Goal: Communication & Community: Answer question/provide support

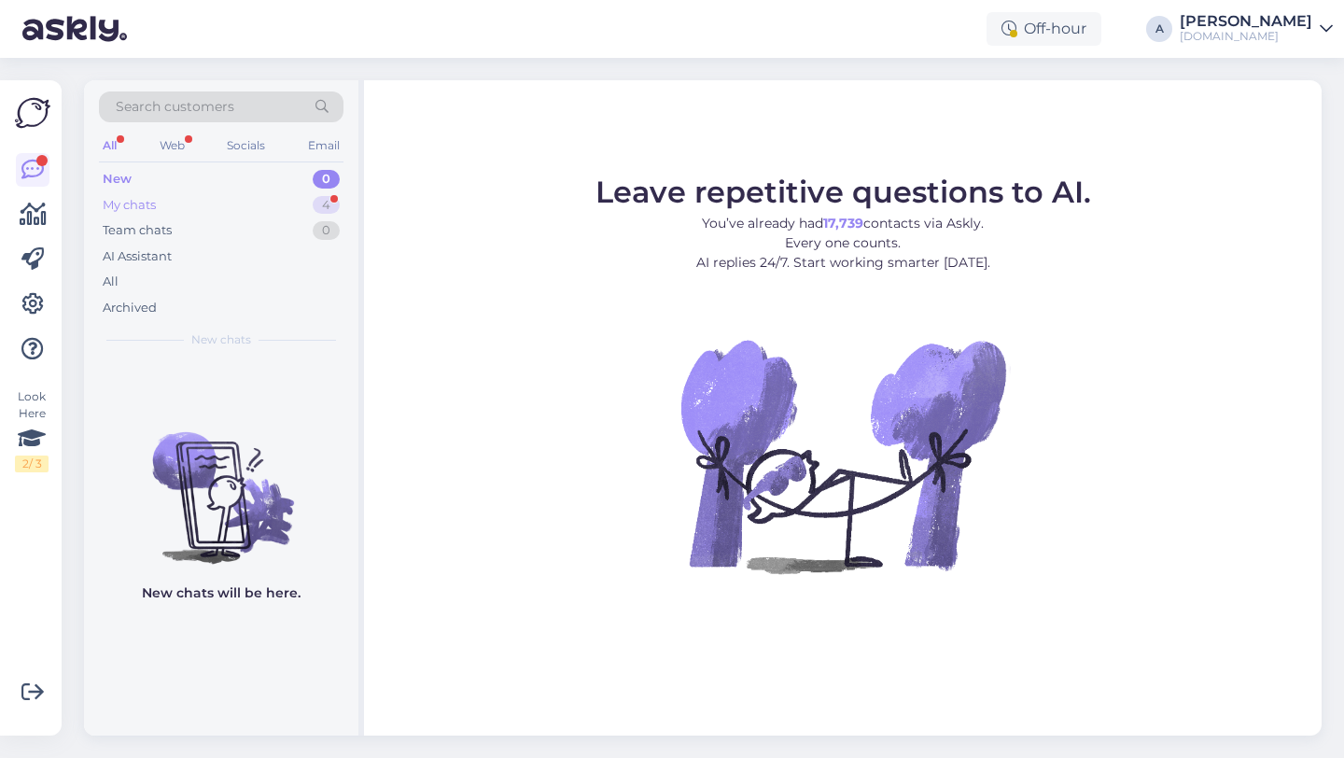
click at [302, 206] on div "My chats 4" at bounding box center [221, 205] width 245 height 26
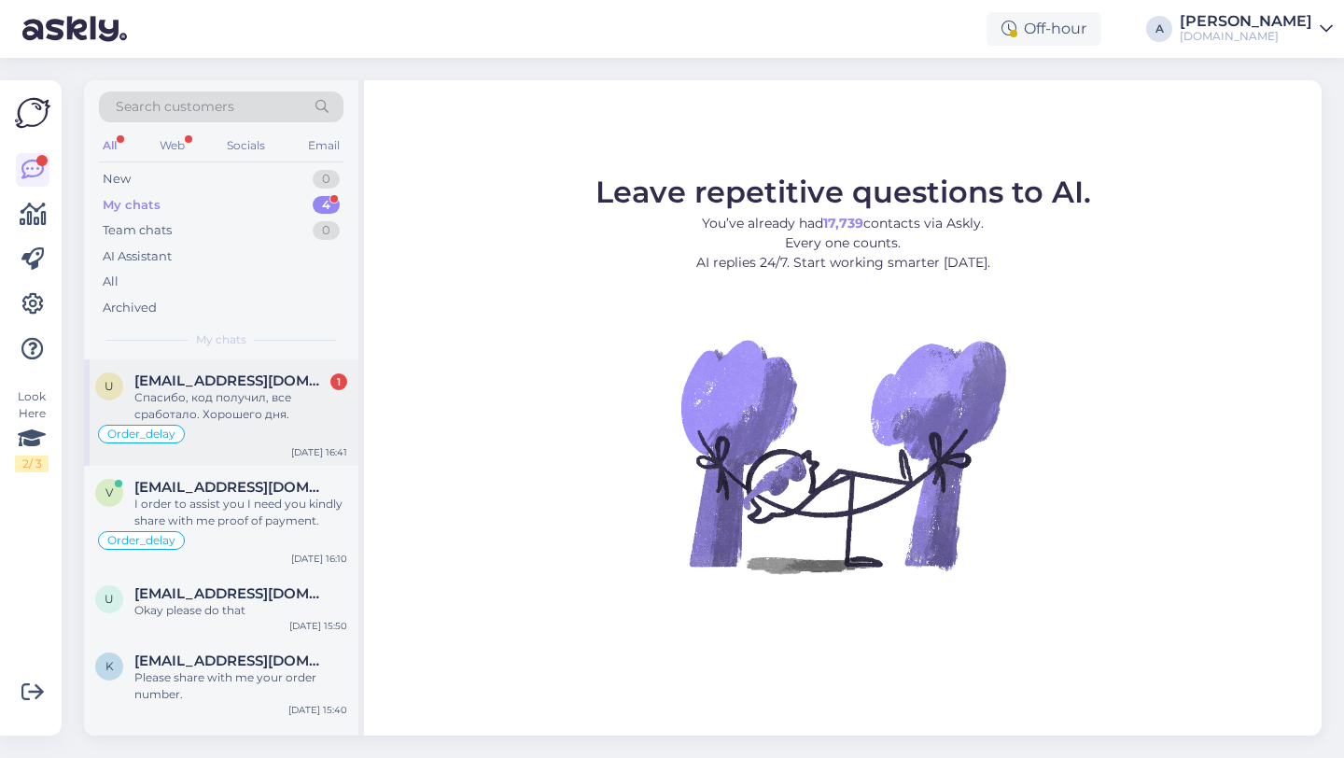
click at [231, 385] on span "[EMAIL_ADDRESS][DOMAIN_NAME]" at bounding box center [231, 380] width 194 height 17
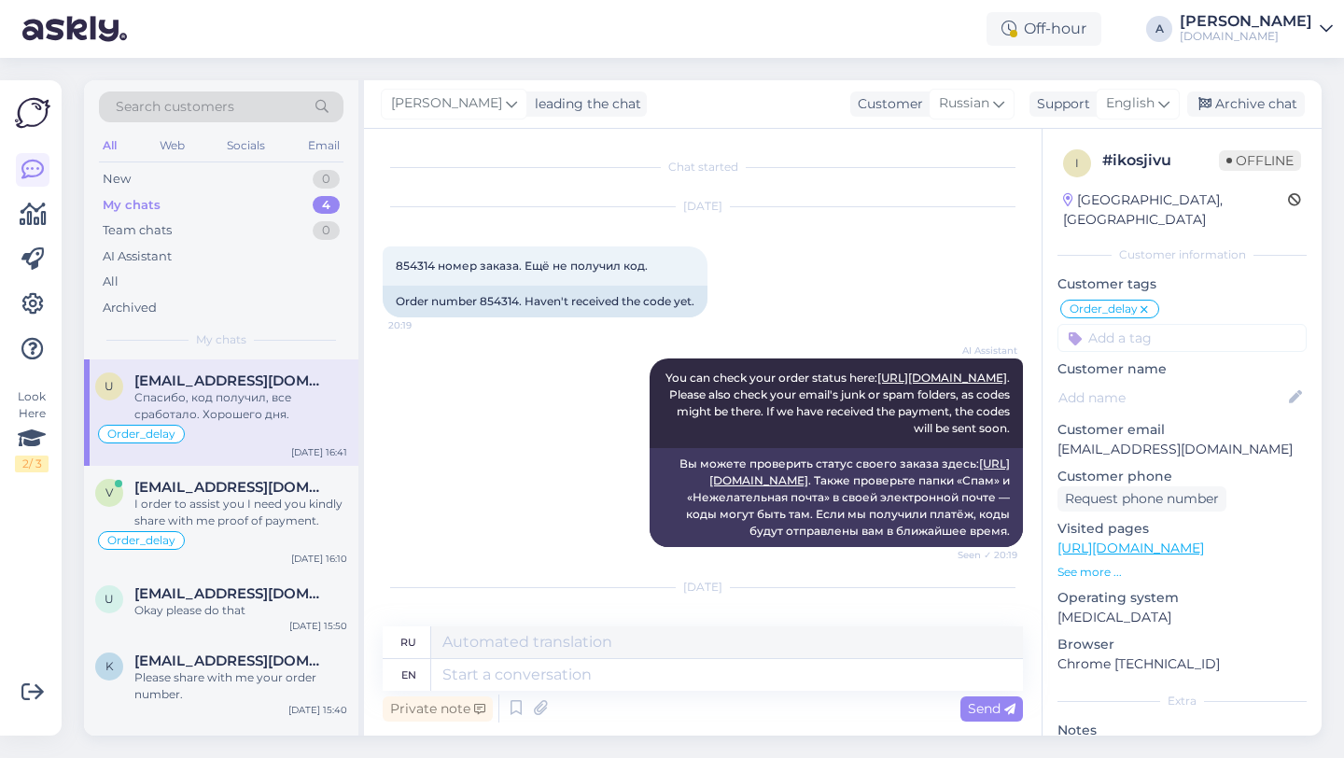
scroll to position [2545, 0]
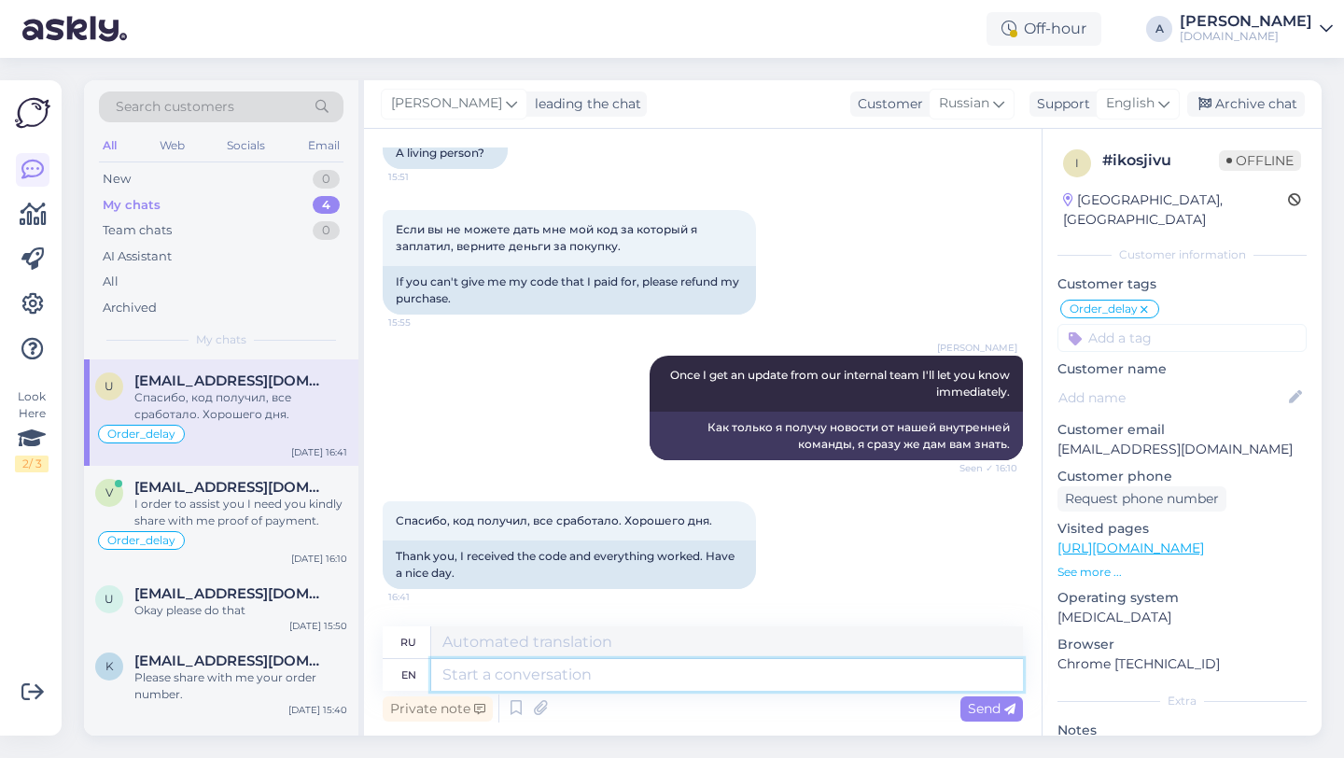
click at [463, 679] on textarea at bounding box center [727, 675] width 592 height 32
type textarea "You're wel"
type textarea "Ты"
type textarea "You're welcome!"
type textarea "Пожалуйста!"
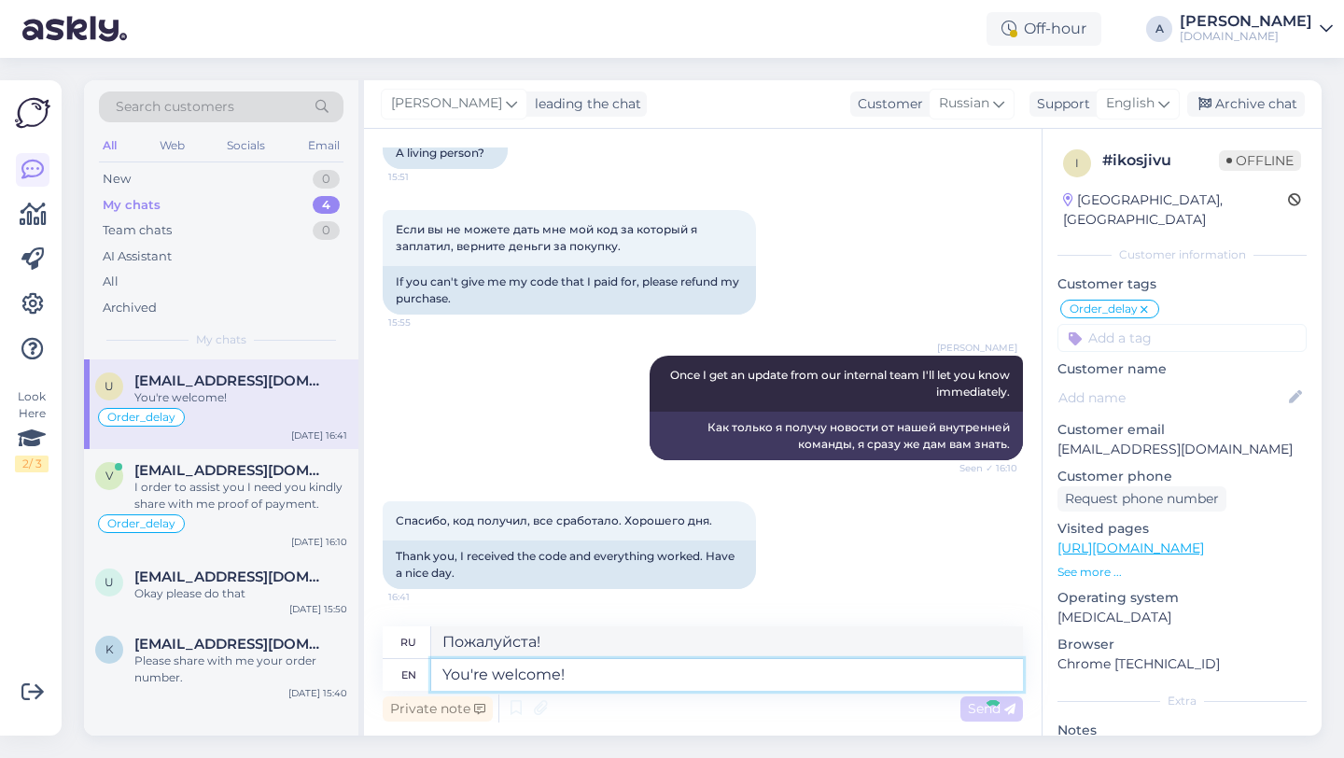
scroll to position [2657, 0]
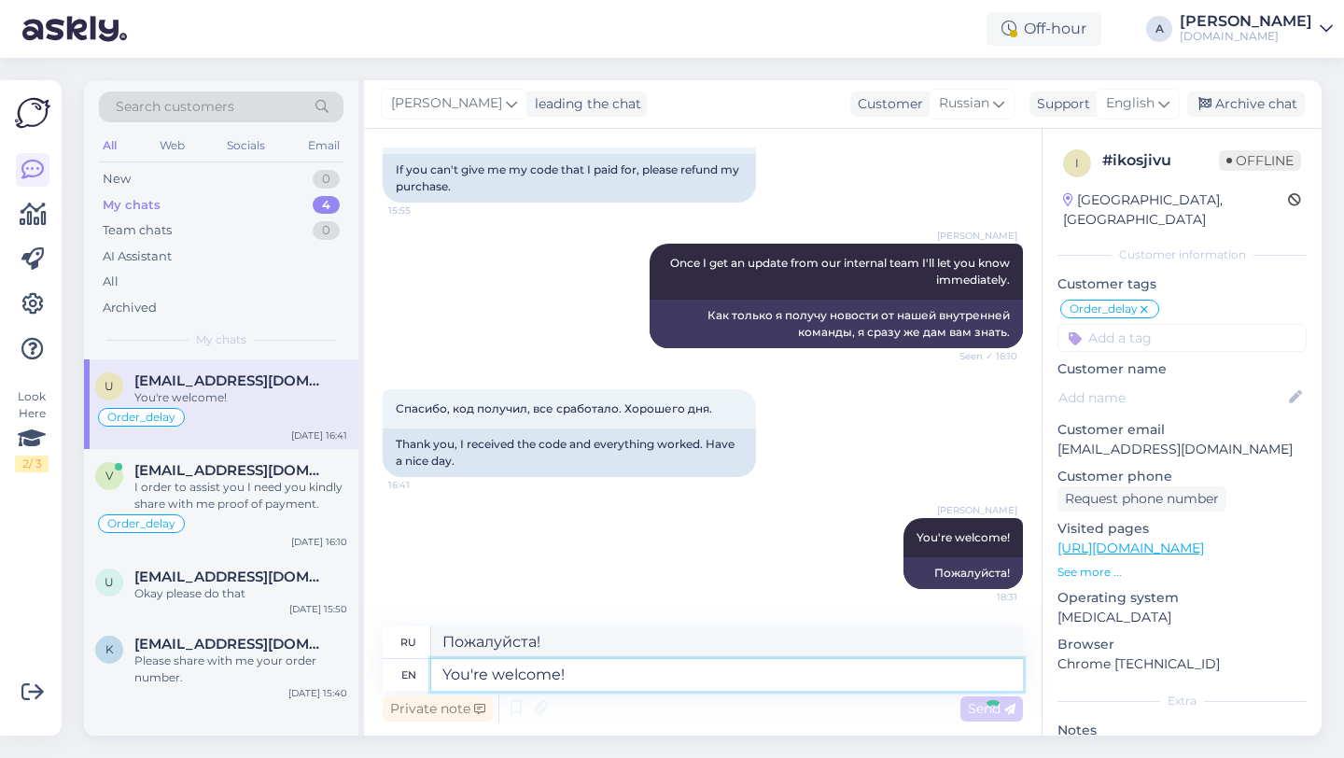
paste textarea "If you need further help, don't hesitate to contact us again. Have a great day!"
type textarea "You're welcome! If you need further help, don't hesitate to contact us again. H…"
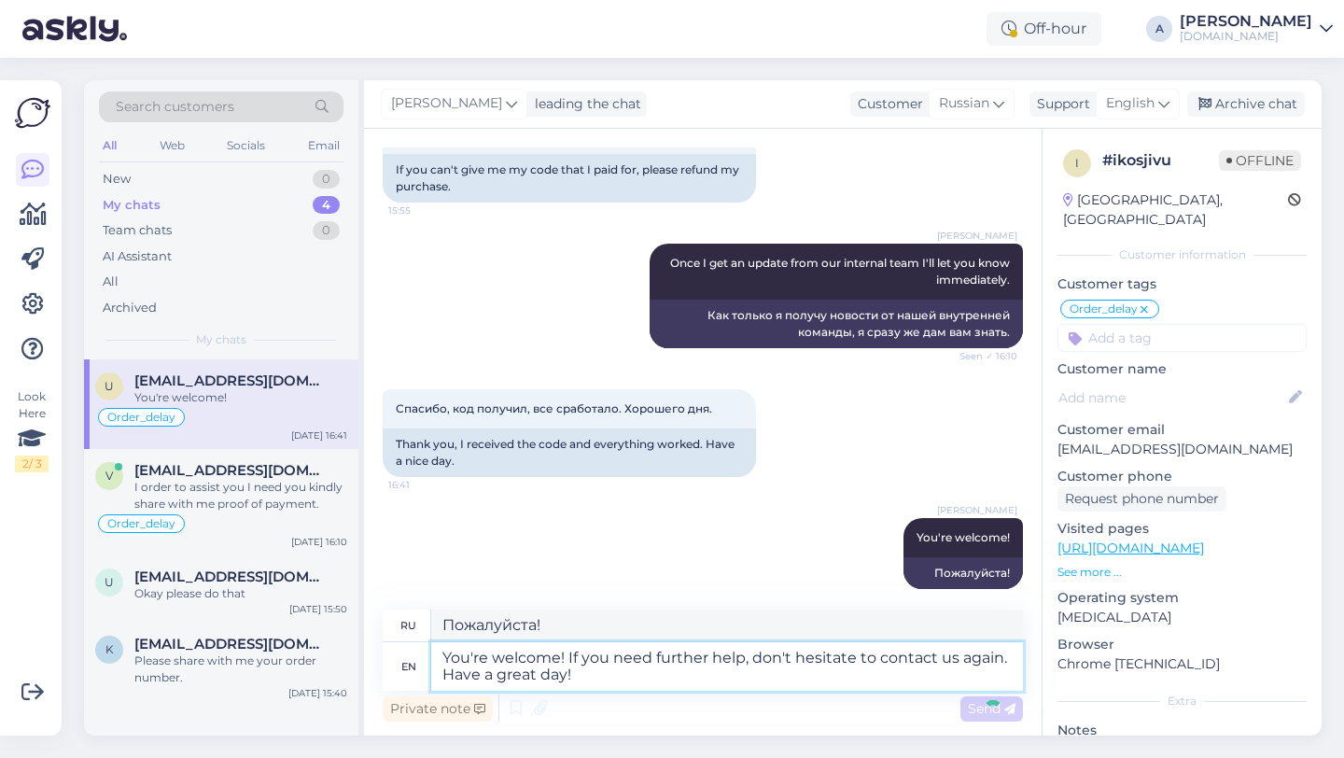
type textarea "Пожалуйста! Если вам понадобится дополнительная помощь, обращайтесь к нам снова…"
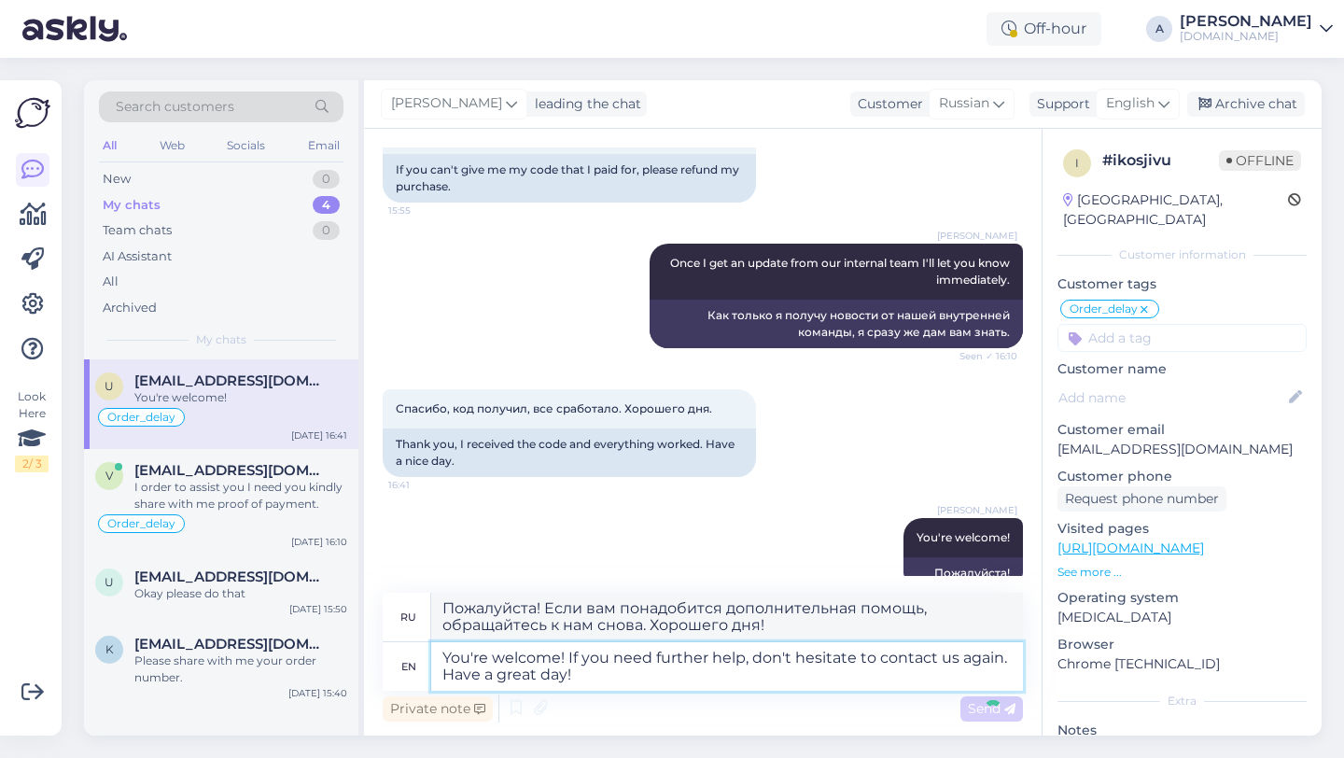
type textarea "You're welcome! If you need further help, don't hesitate to contact us again. H…"
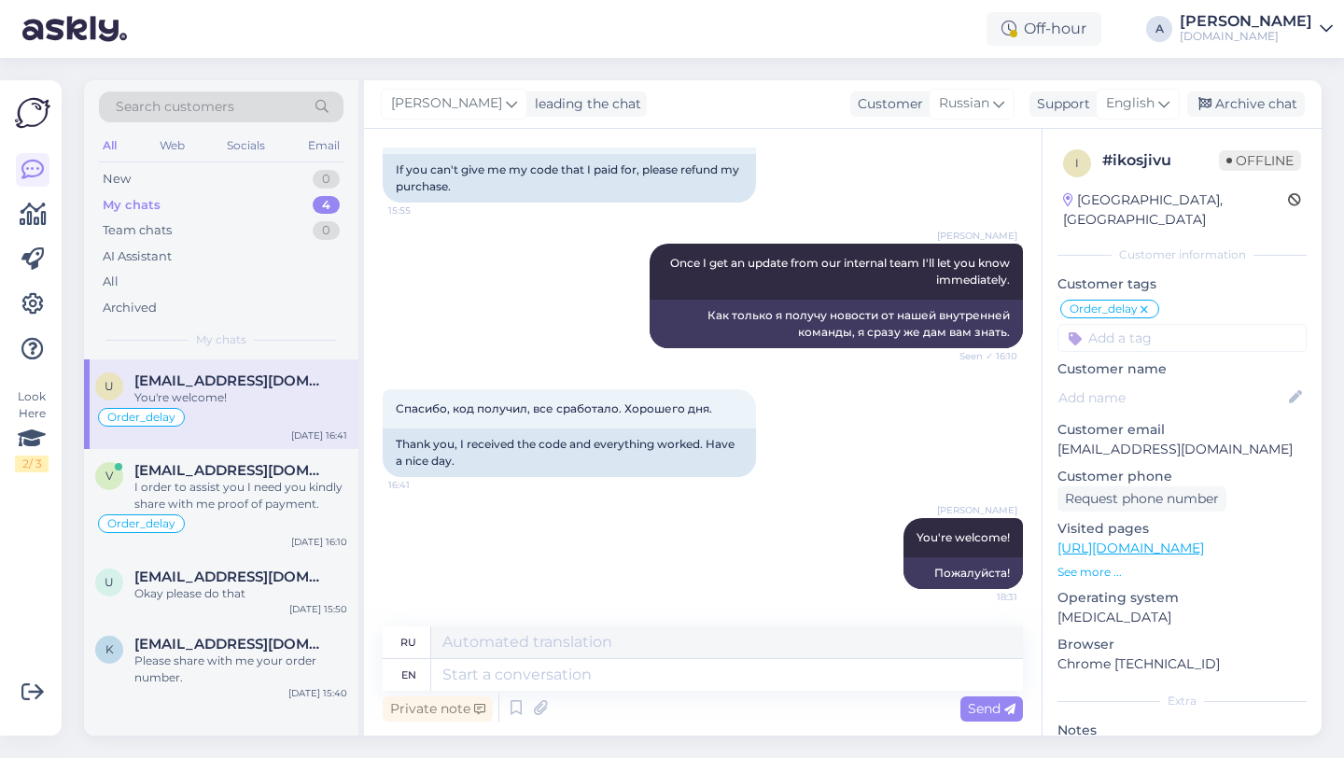
drag, startPoint x: 568, startPoint y: 653, endPoint x: 515, endPoint y: 653, distance: 53.2
click at [495, 649] on div "Chat started [DATE] 854314 номер заказа. Ещё не получил код. 20:19 Order number…" at bounding box center [703, 432] width 678 height 607
click at [542, 686] on textarea at bounding box center [727, 675] width 592 height 32
paste textarea "If you need further help, don't hesitate to contact us again. Have a great day!"
type textarea "If you need further help, don't hesitate to contact us again. Have a great day!"
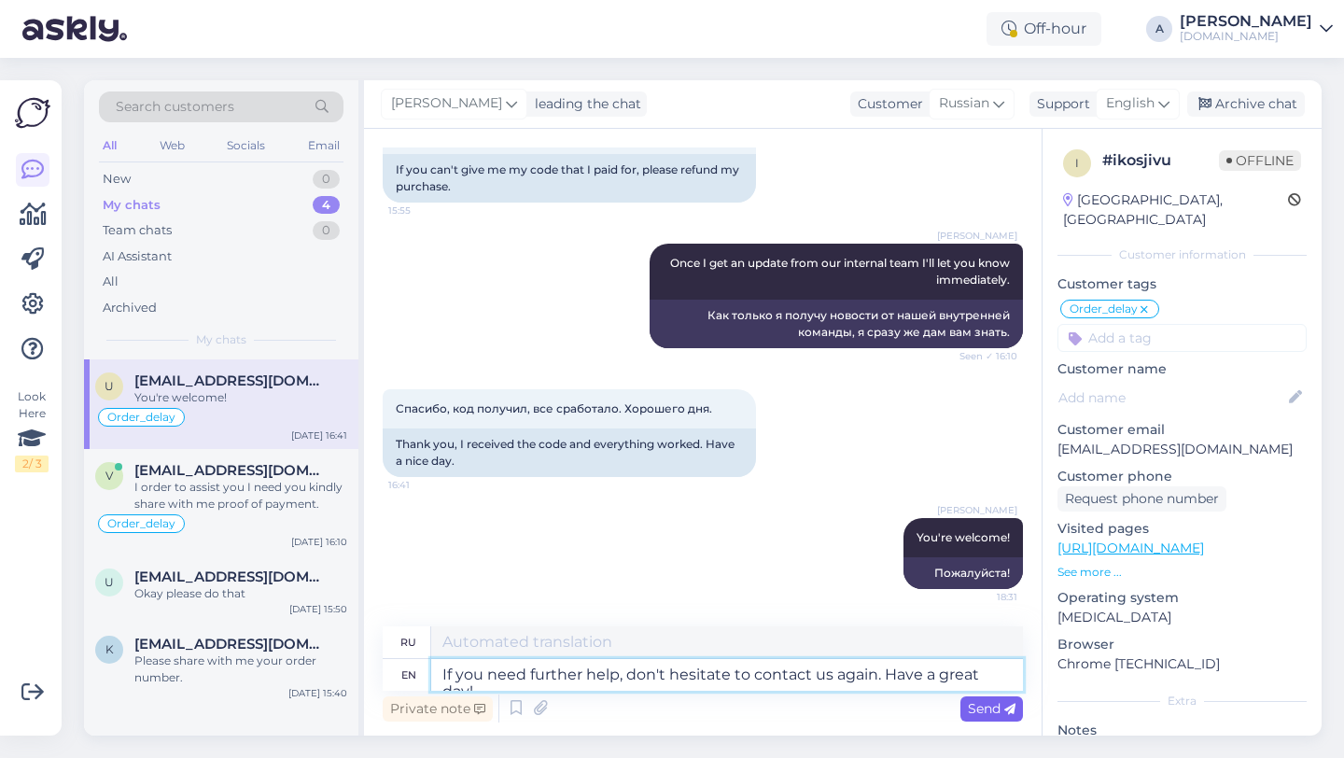
type textarea "Если вам понадобится дополнительная помощь, обращайтесь к нам снова. Хорошего д…"
type textarea "If you need further help, don't hesitate to contact us again. Have a great day!"
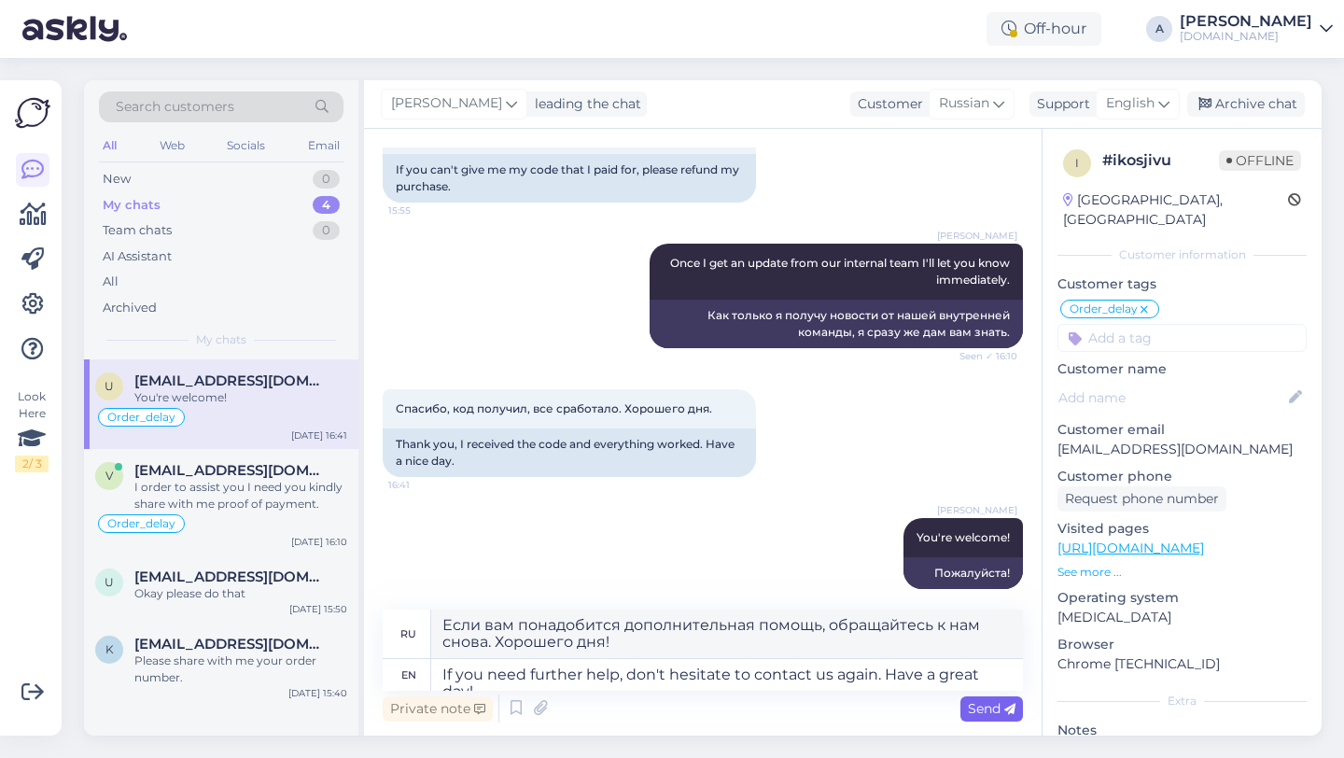
click at [998, 707] on span "Send" at bounding box center [992, 708] width 48 height 17
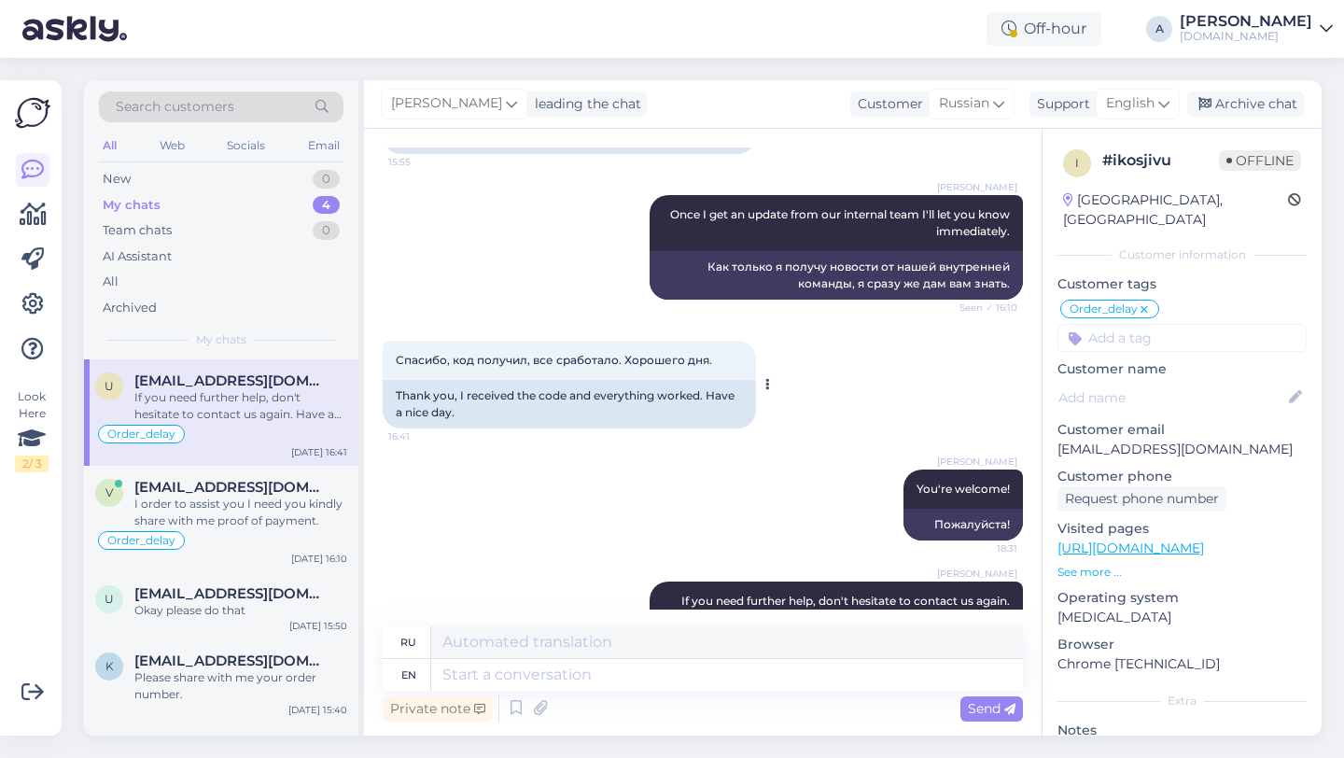
scroll to position [2803, 0]
